Goal: Transaction & Acquisition: Purchase product/service

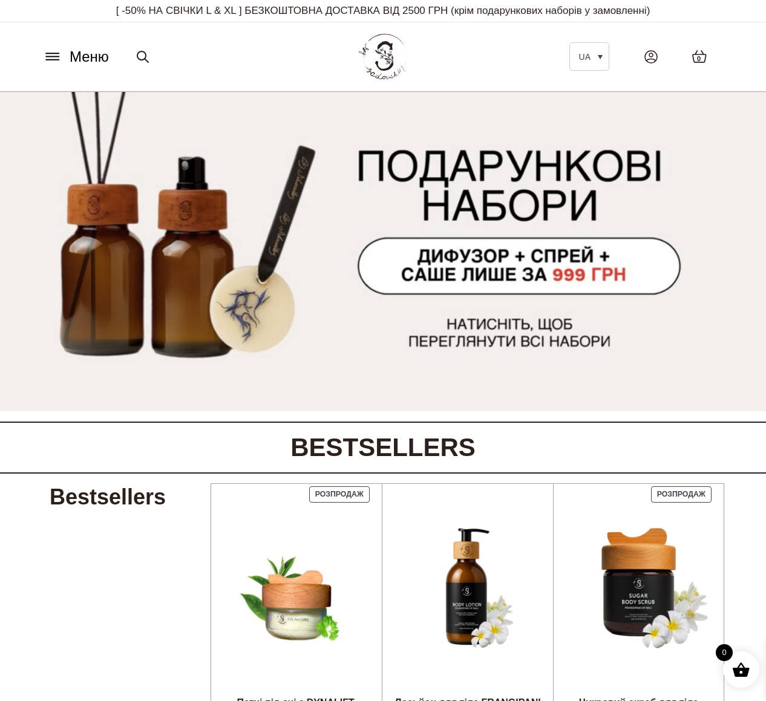
click at [85, 55] on span "Меню" at bounding box center [89, 57] width 39 height 22
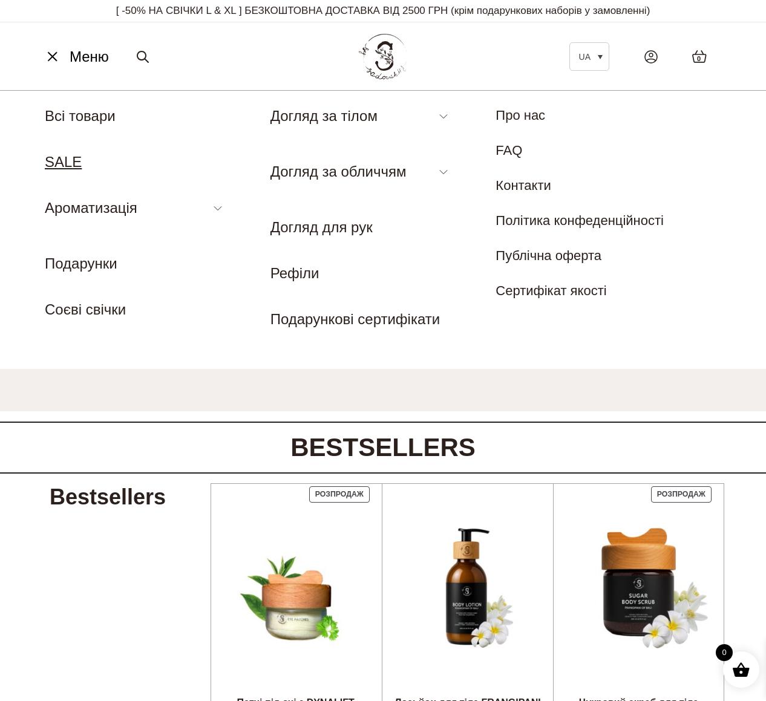
click at [72, 160] on link "SALE" at bounding box center [63, 162] width 37 height 16
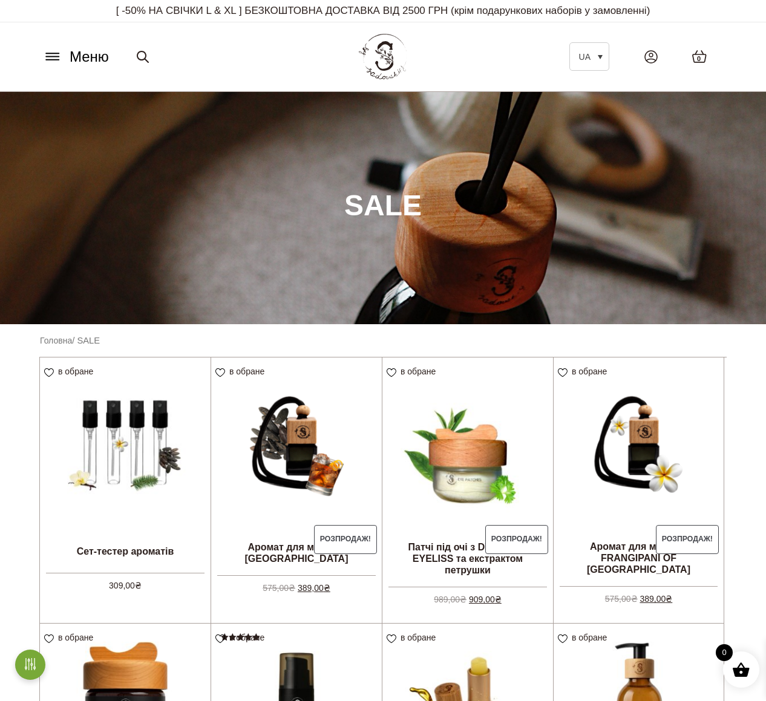
click at [97, 59] on span "Меню" at bounding box center [89, 57] width 39 height 22
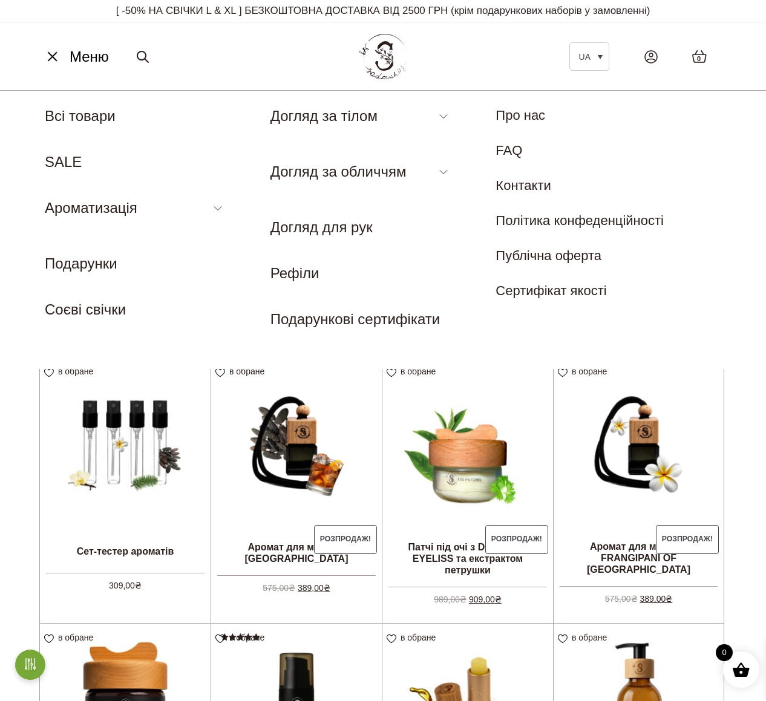
click at [141, 53] on icon at bounding box center [142, 57] width 15 height 15
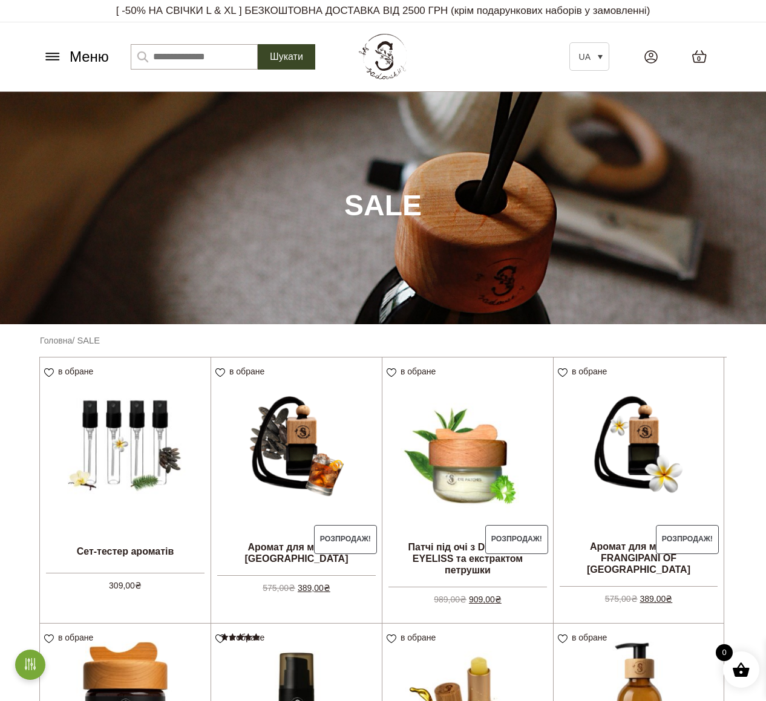
click at [212, 56] on input "Шукати:" at bounding box center [194, 56] width 127 height 25
type input "****"
click at [308, 56] on button "Шукати" at bounding box center [286, 56] width 57 height 25
